Goal: Task Accomplishment & Management: Manage account settings

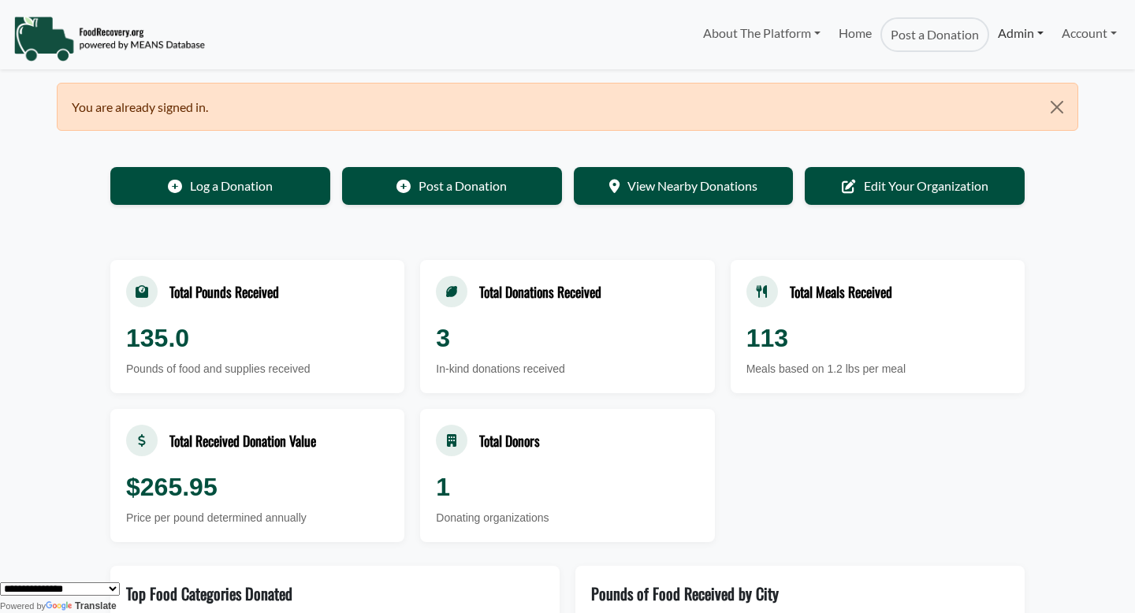
click at [1025, 39] on link "Admin" at bounding box center [1020, 33] width 63 height 32
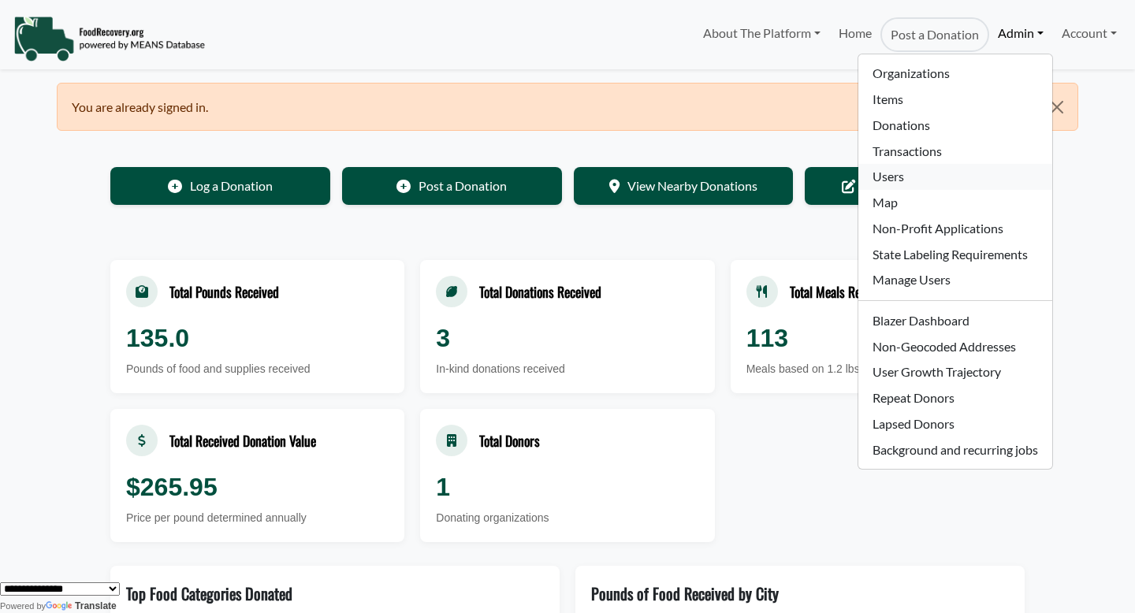
click at [897, 175] on link "Users" at bounding box center [954, 177] width 193 height 26
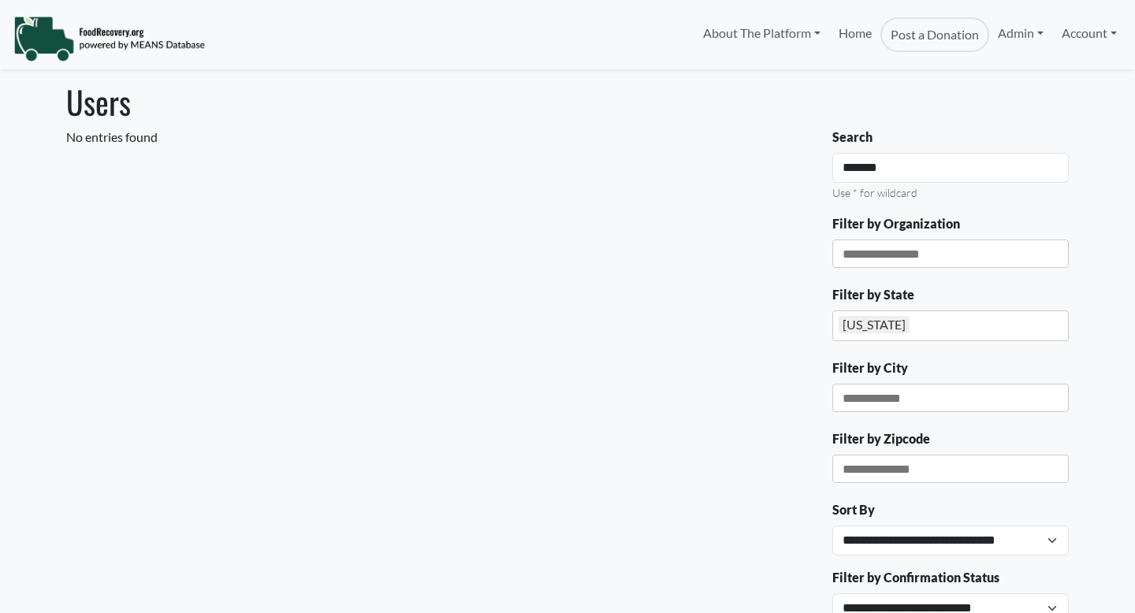
select select "Language Translate Widget"
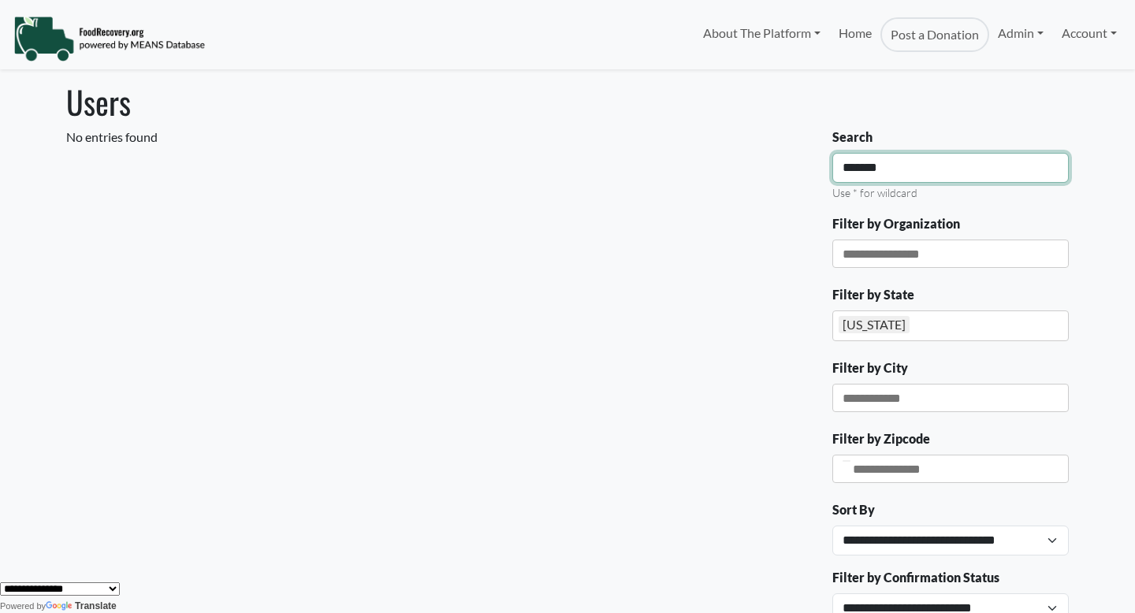
drag, startPoint x: 894, startPoint y: 166, endPoint x: 764, endPoint y: 166, distance: 130.0
click at [764, 166] on div "No entries found Search ******* Use * for wildcard Filter by Organization" at bounding box center [567, 431] width 1021 height 606
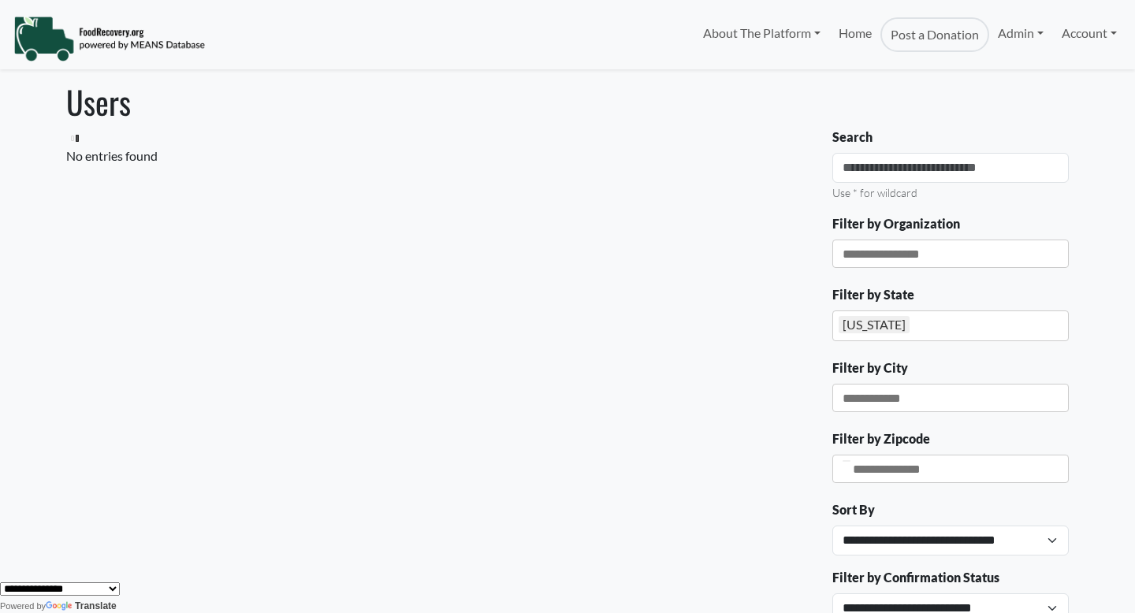
click at [890, 327] on div "[US_STATE]" at bounding box center [874, 324] width 71 height 17
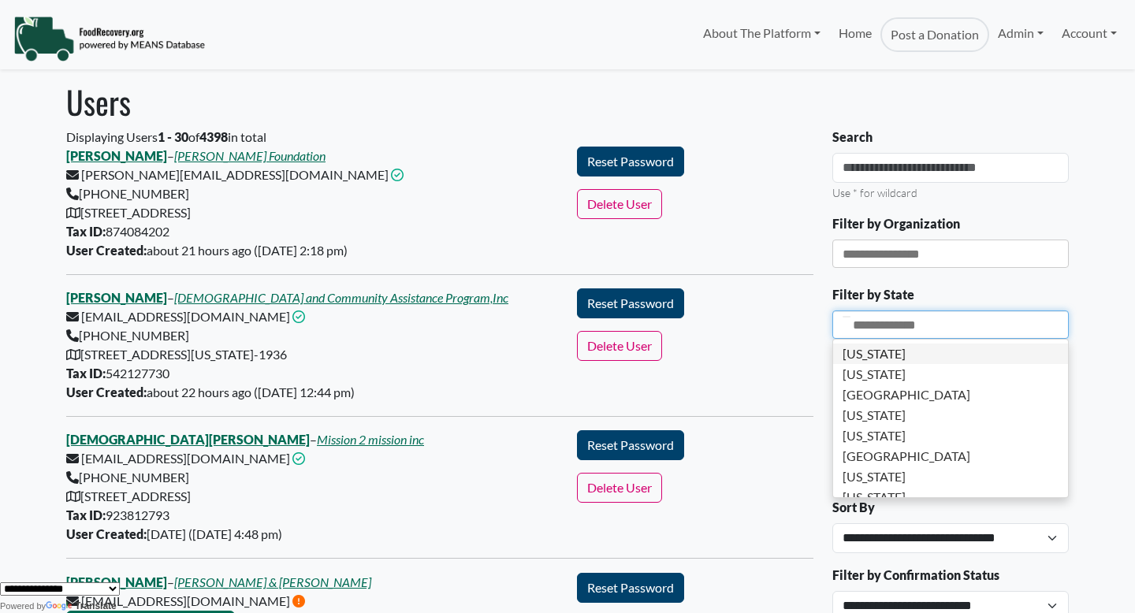
click at [1028, 115] on h1 "Users" at bounding box center [567, 102] width 1002 height 38
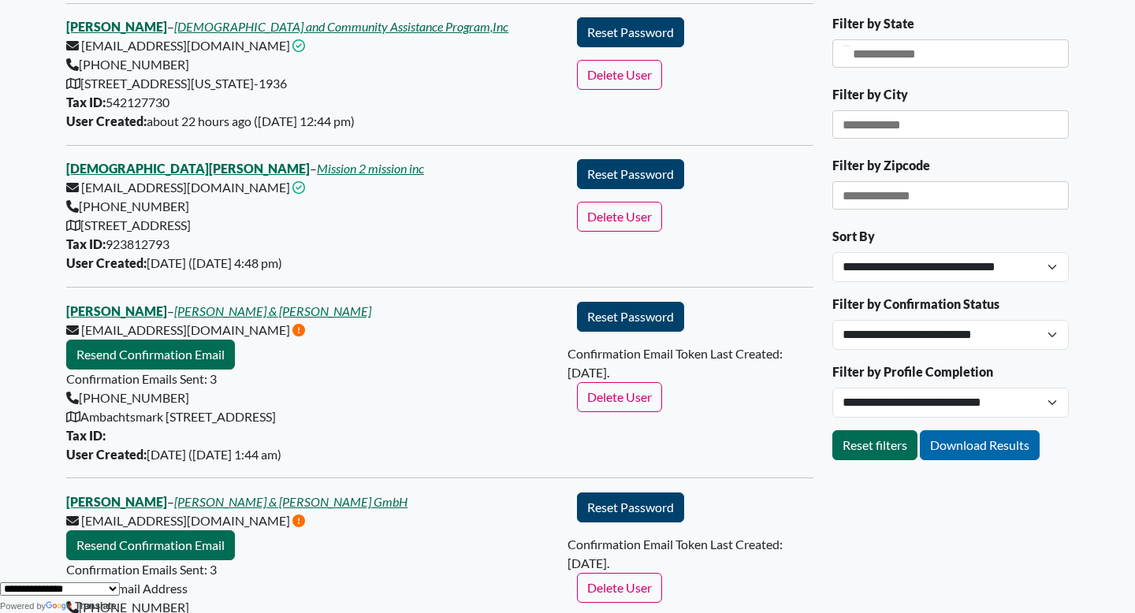
scroll to position [272, 0]
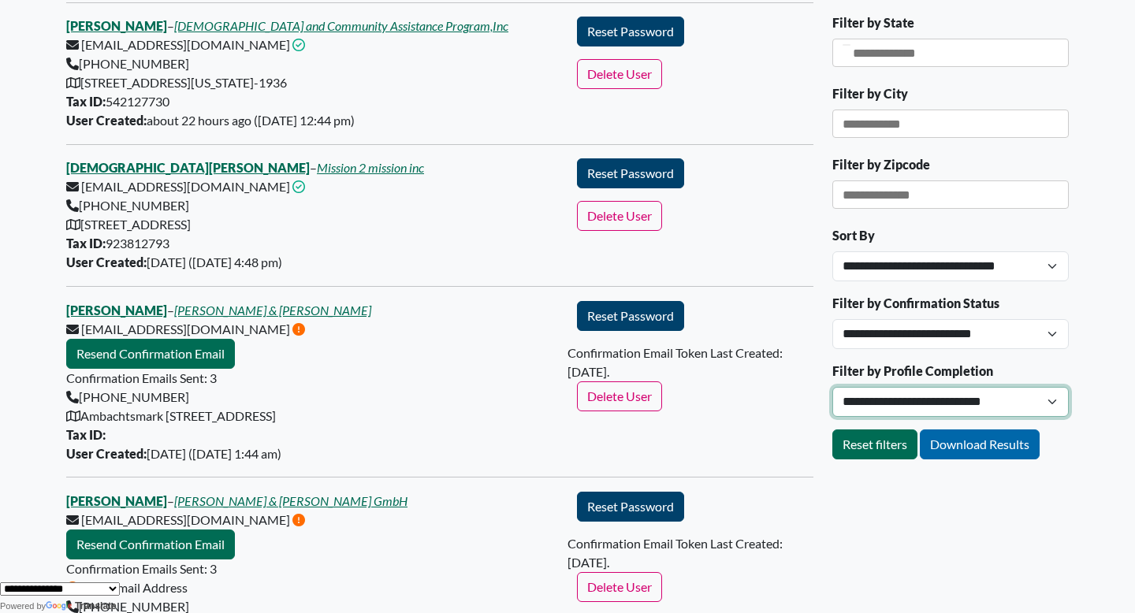
click at [917, 400] on select "**********" at bounding box center [950, 402] width 236 height 30
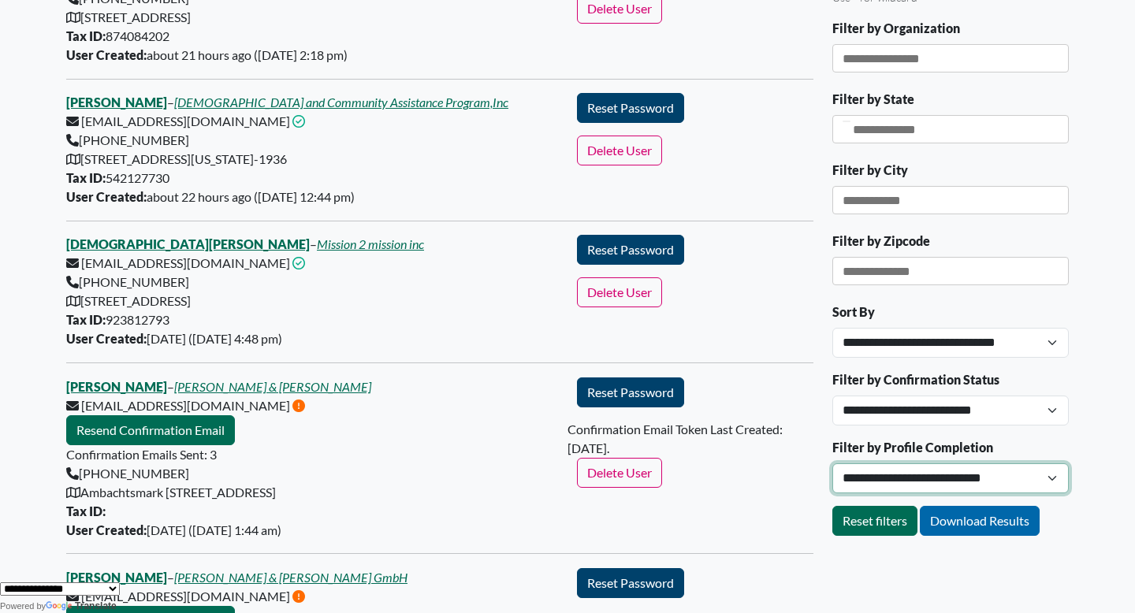
scroll to position [124, 0]
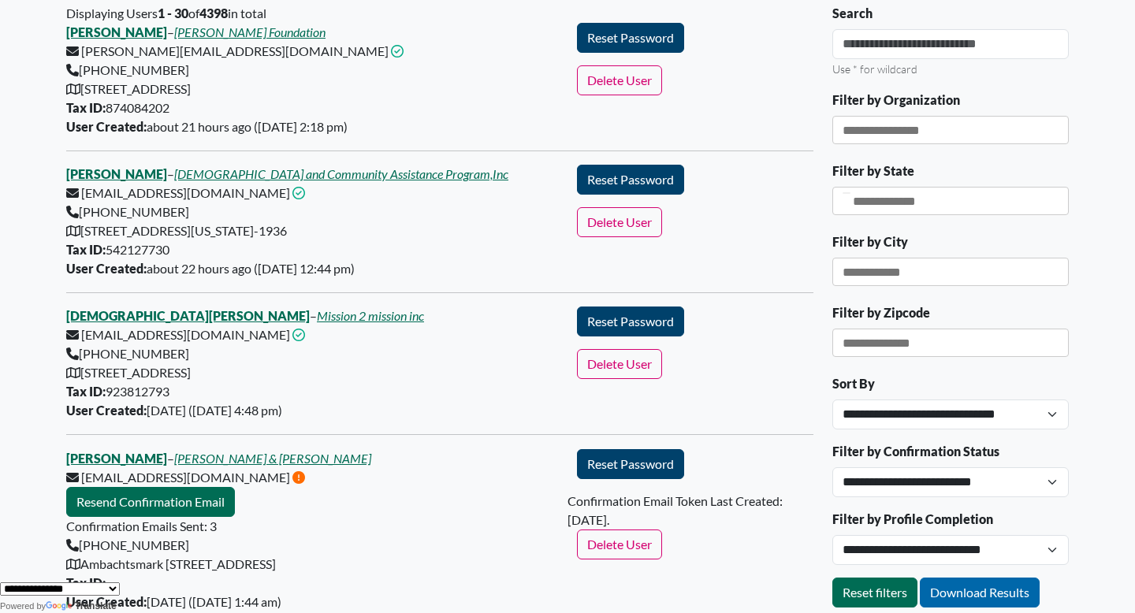
click at [898, 136] on input "Filter by Organization" at bounding box center [888, 131] width 92 height 16
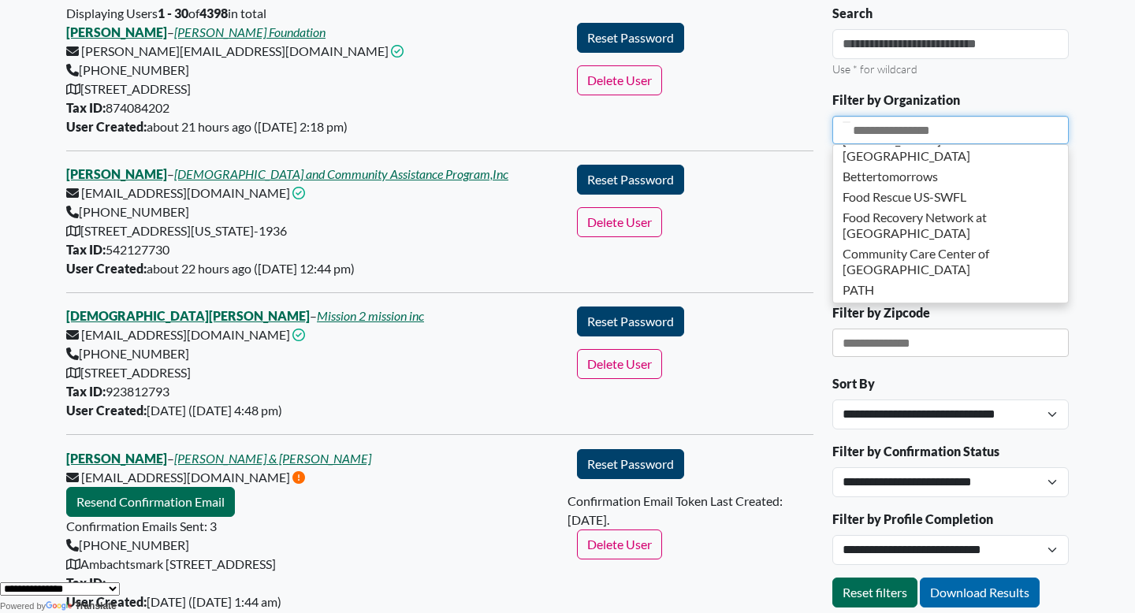
scroll to position [3181, 0]
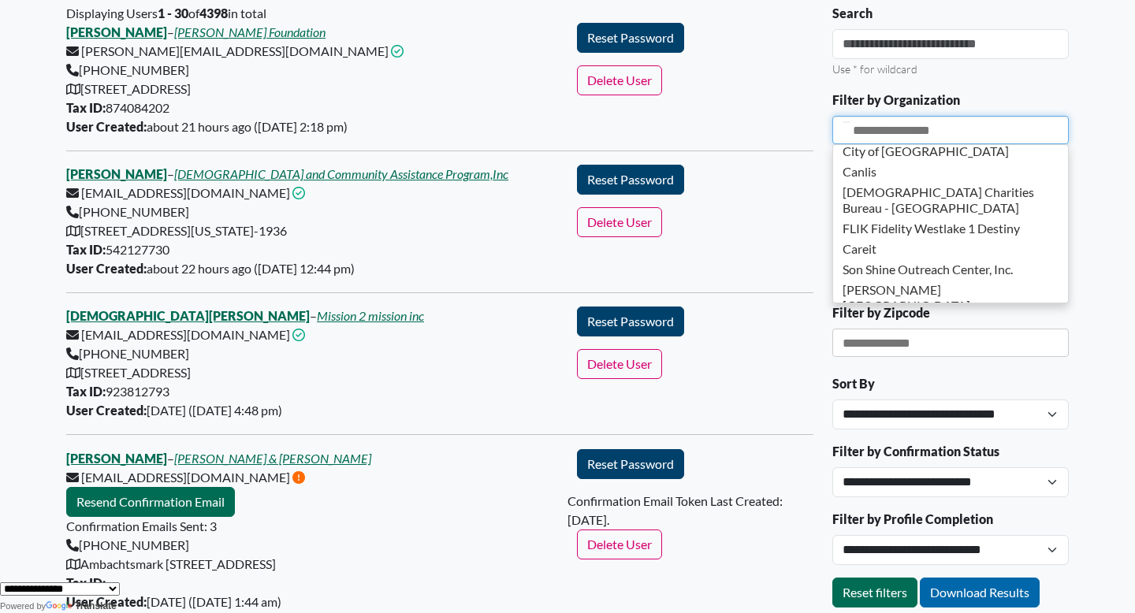
click at [817, 82] on form "Delete User" at bounding box center [694, 80] width 255 height 30
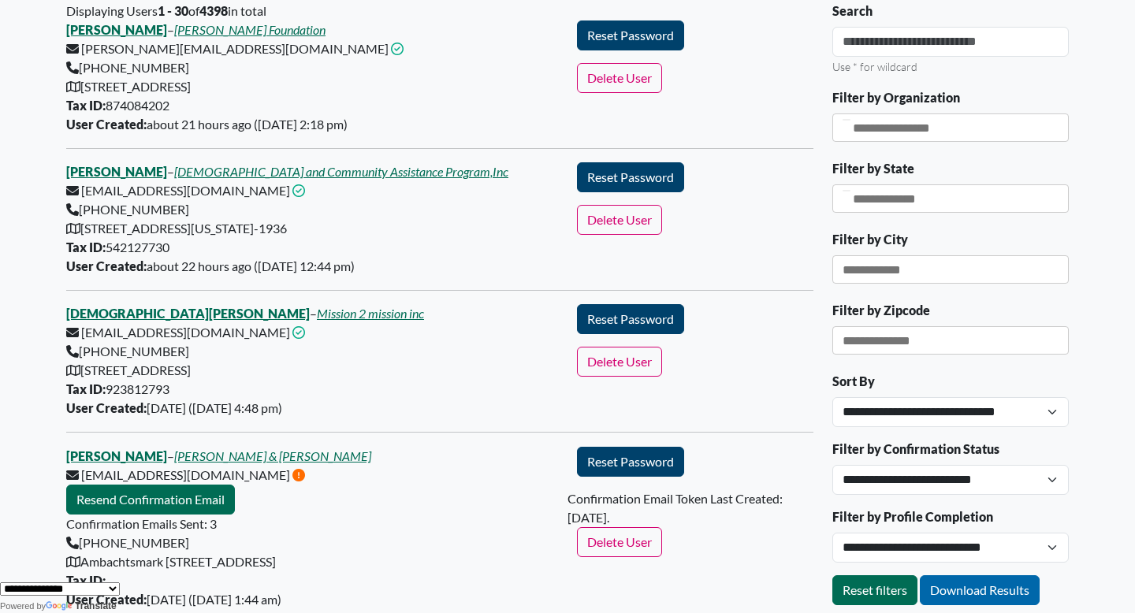
scroll to position [441, 0]
